Goal: Task Accomplishment & Management: Manage account settings

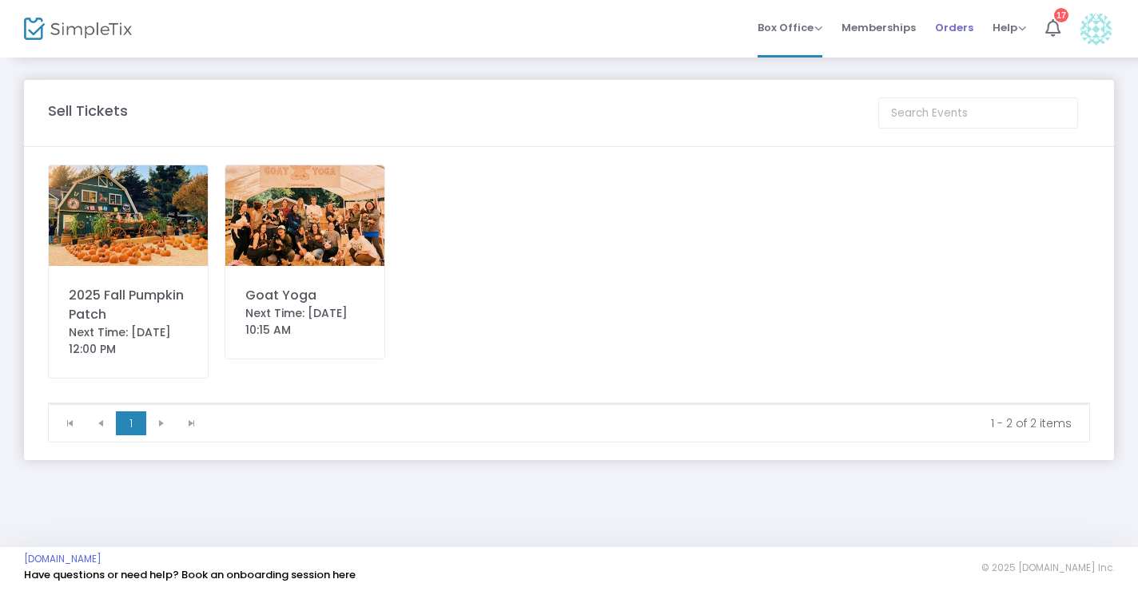
click at [950, 26] on span "Orders" at bounding box center [954, 27] width 38 height 41
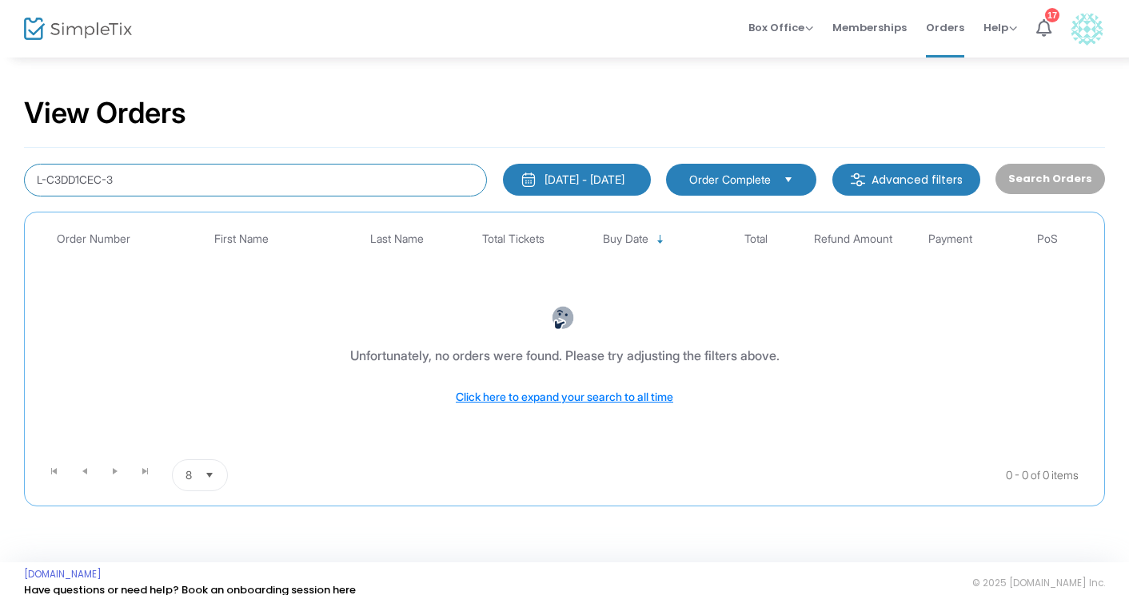
click at [244, 172] on input "L-C3DD1CEC-3" at bounding box center [255, 180] width 463 height 33
paste input "L-821F1CAD-F"
type input "L-821F1CAD-F"
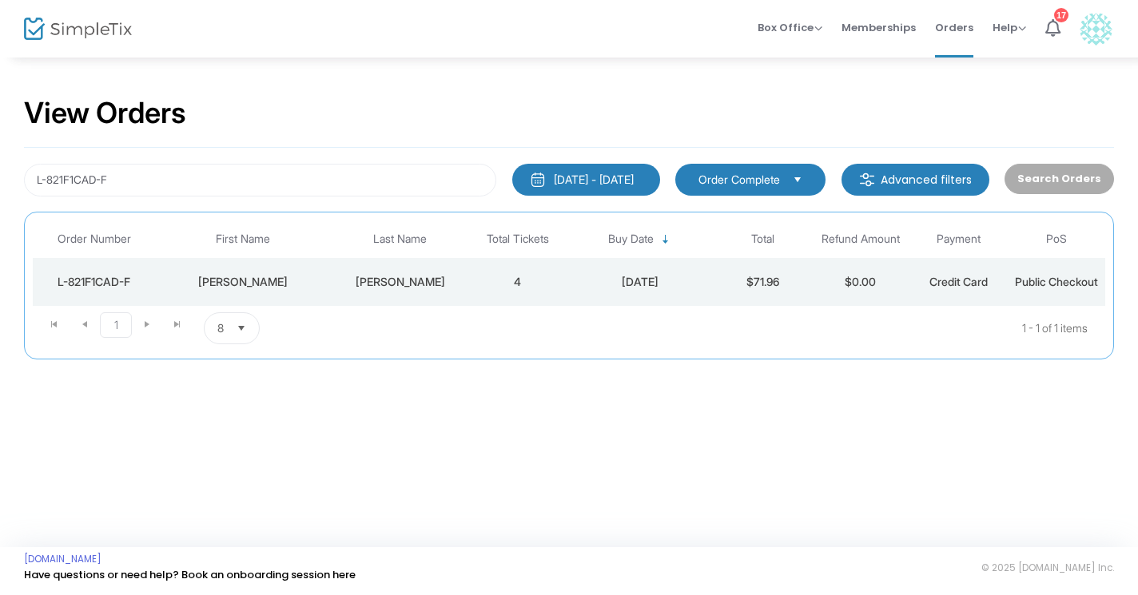
click at [403, 289] on td "[PERSON_NAME]" at bounding box center [400, 282] width 137 height 48
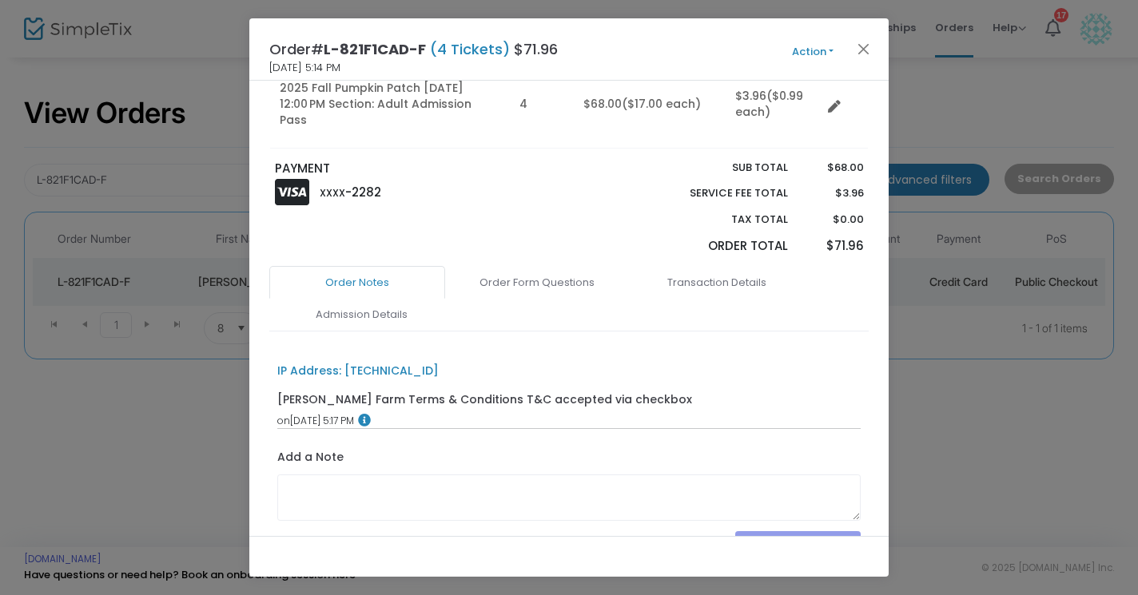
scroll to position [229, 0]
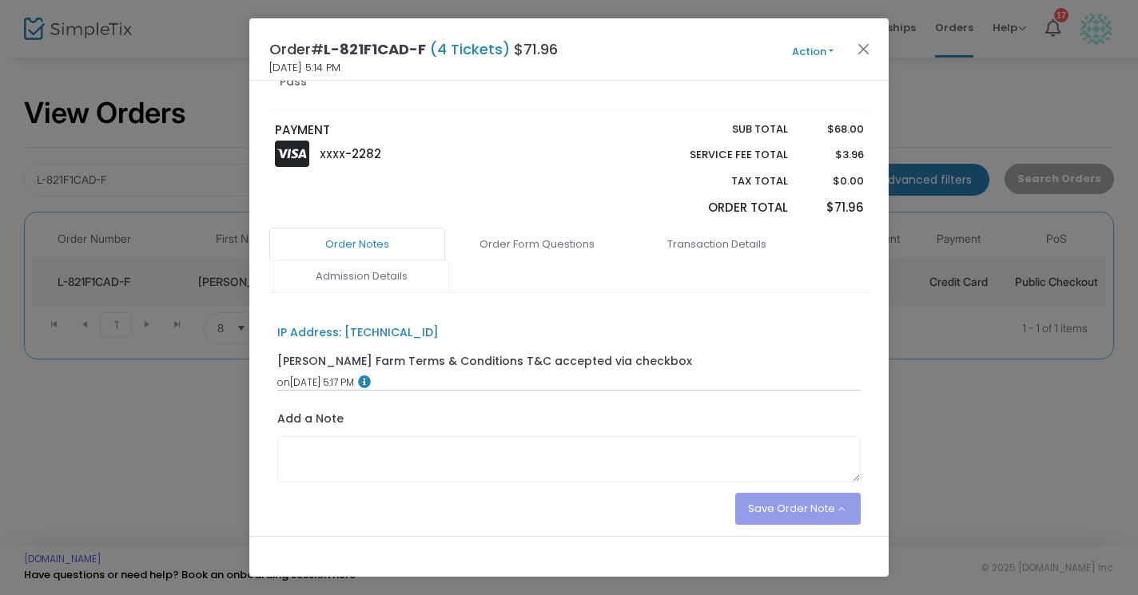
click at [354, 266] on link "Admission Details" at bounding box center [361, 277] width 176 height 34
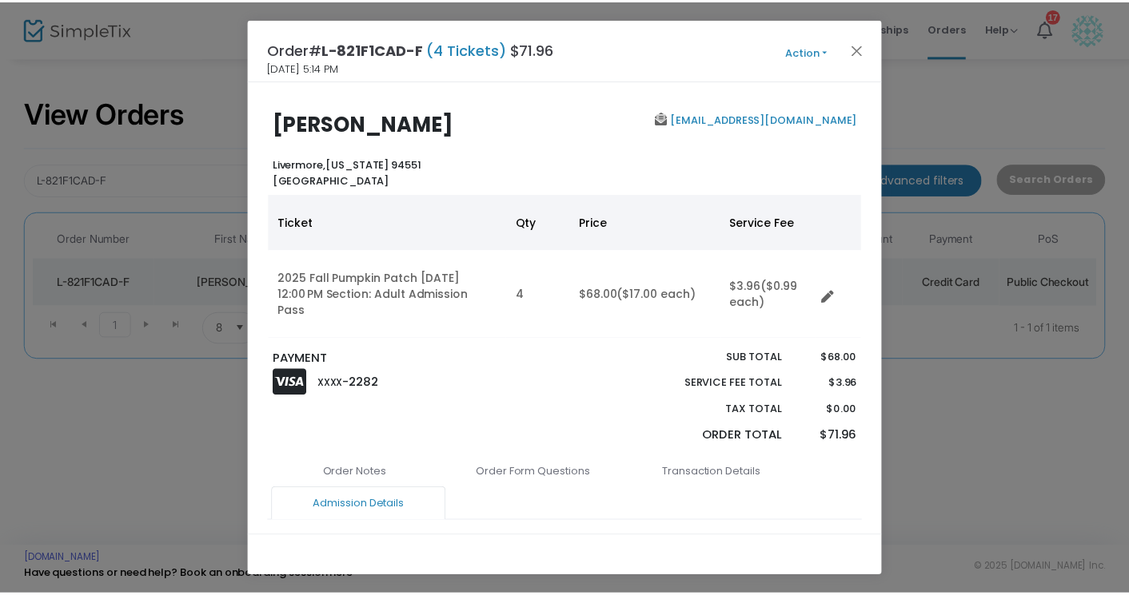
scroll to position [0, 0]
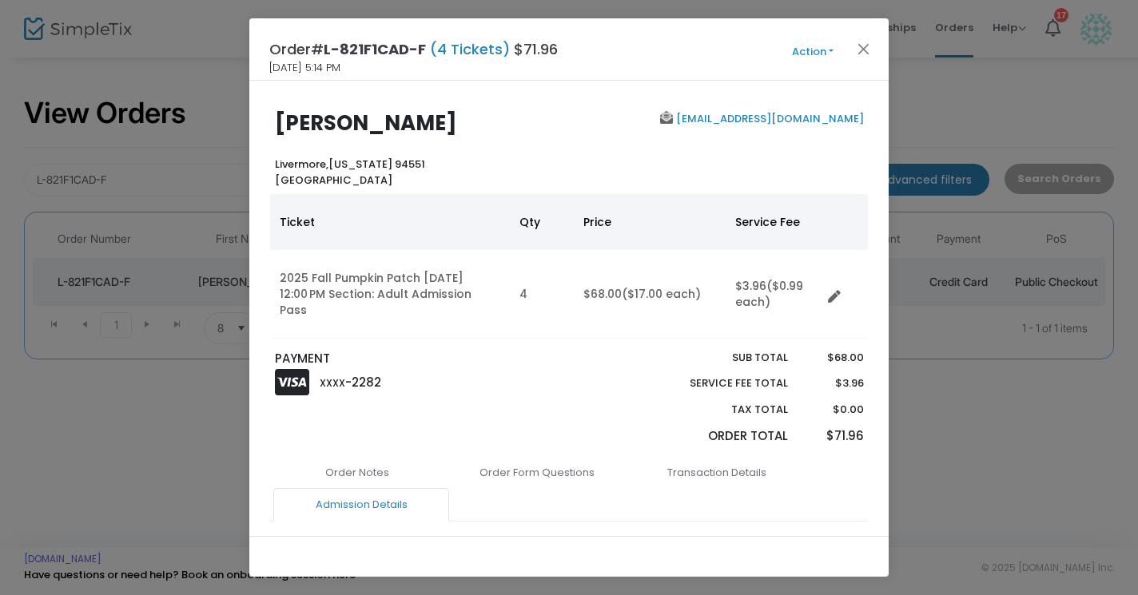
click at [825, 48] on button "Action" at bounding box center [813, 52] width 96 height 18
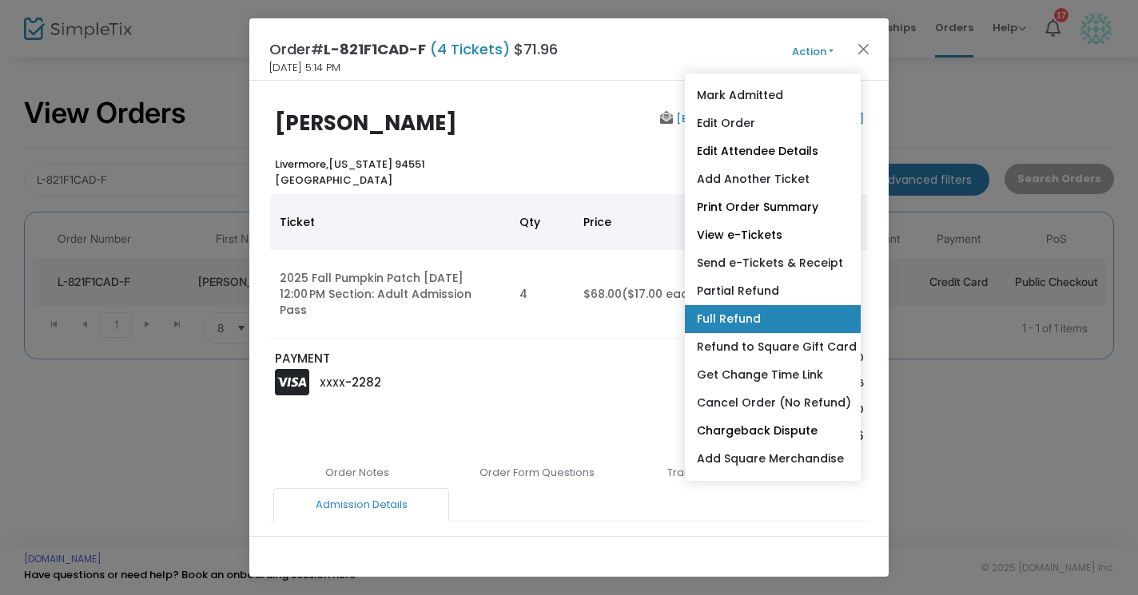
click at [735, 324] on link "Full Refund" at bounding box center [773, 319] width 176 height 28
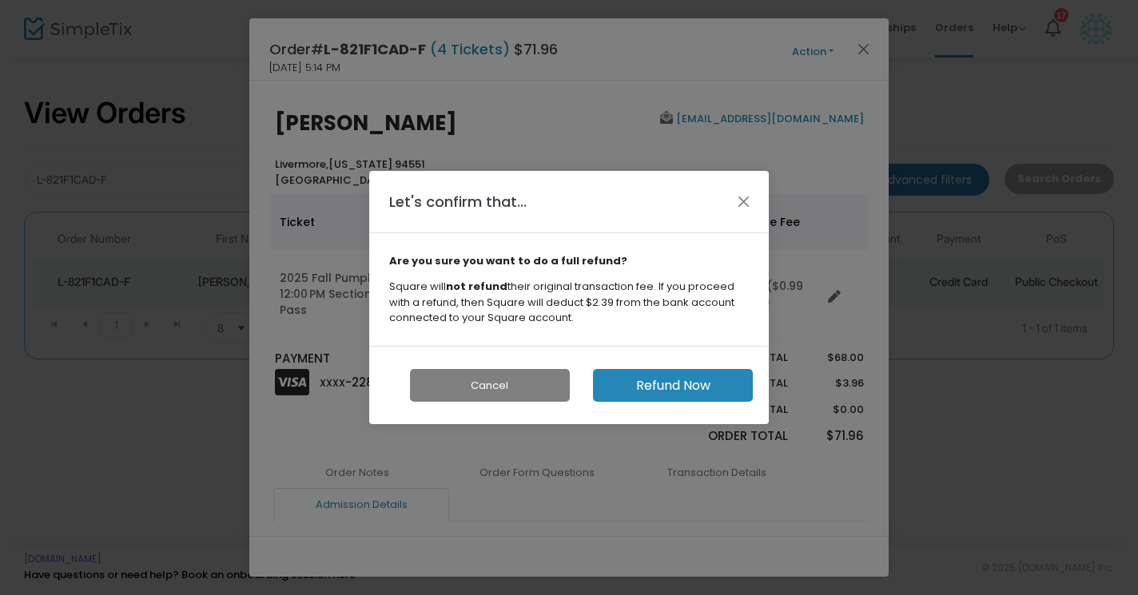
click at [687, 383] on button "Refund Now" at bounding box center [673, 385] width 160 height 33
